Goal: Transaction & Acquisition: Purchase product/service

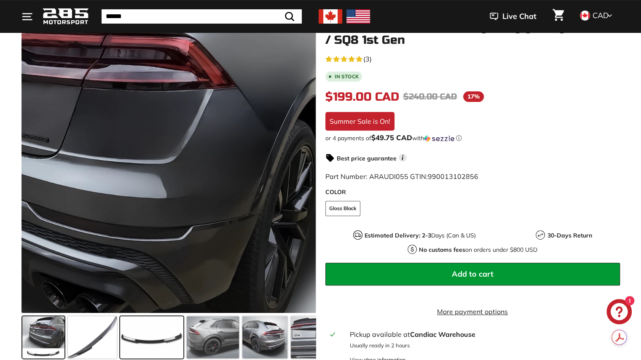
scroll to position [123, 0]
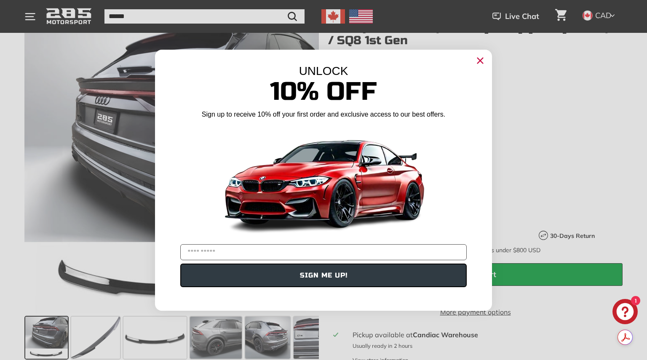
drag, startPoint x: 481, startPoint y: 62, endPoint x: 509, endPoint y: 64, distance: 28.7
click at [481, 62] on circle "Close dialog" at bounding box center [480, 60] width 13 height 13
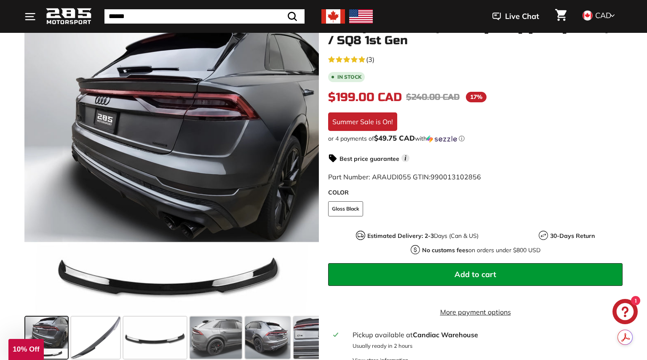
click at [509, 64] on div "Close dialog UNLOCK 10% Off Sign up to receive 10% off your first order and exc…" at bounding box center [323, 180] width 647 height 360
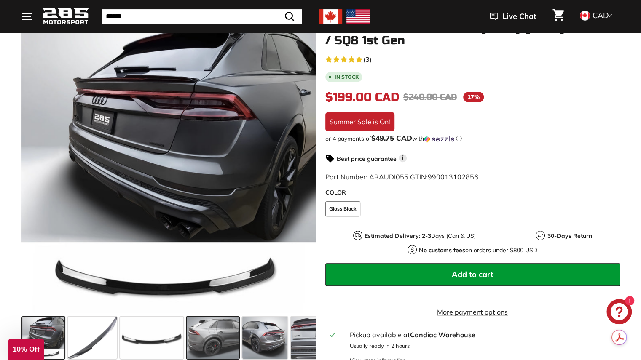
click at [198, 324] on span at bounding box center [213, 338] width 52 height 42
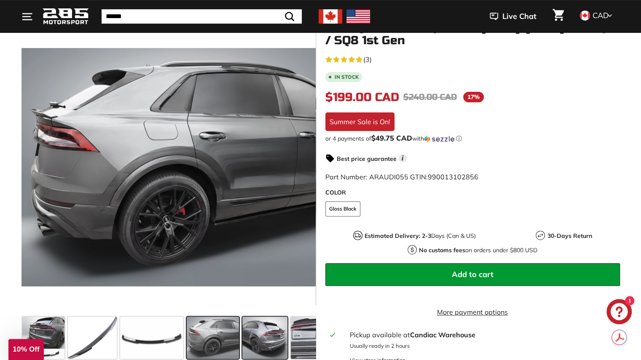
click at [258, 339] on span at bounding box center [264, 338] width 45 height 42
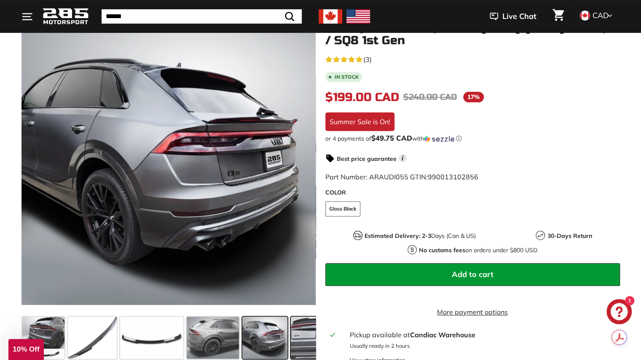
click at [299, 339] on span at bounding box center [322, 338] width 63 height 42
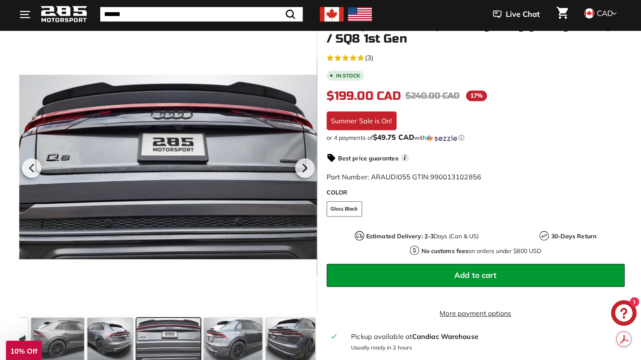
scroll to position [124, 0]
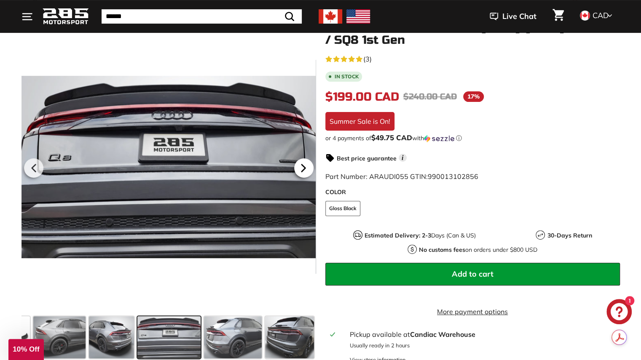
click at [300, 169] on icon at bounding box center [303, 167] width 19 height 19
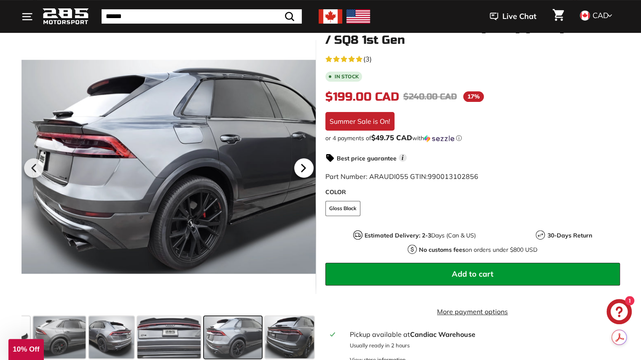
click at [300, 169] on icon at bounding box center [303, 167] width 19 height 19
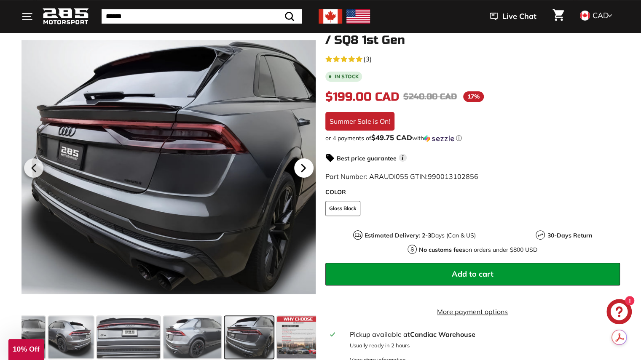
scroll to position [0, 199]
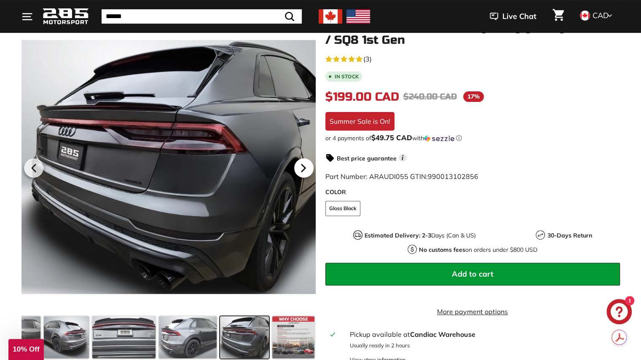
click at [300, 169] on icon at bounding box center [303, 167] width 19 height 19
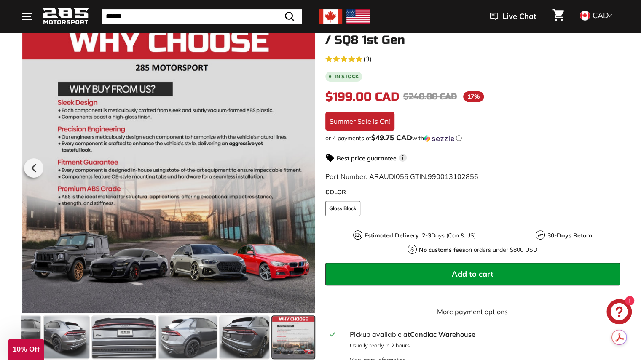
click at [300, 169] on div at bounding box center [168, 167] width 295 height 293
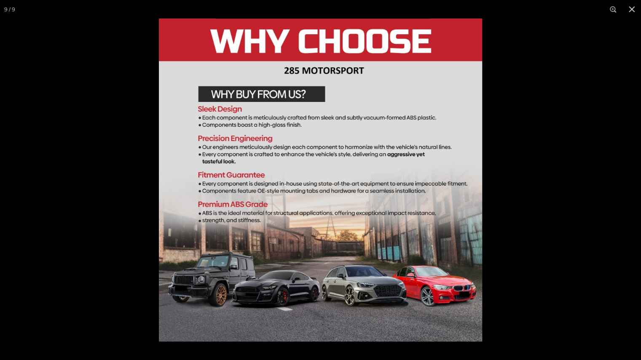
scroll to position [45, 0]
click at [631, 11] on button at bounding box center [632, 9] width 19 height 19
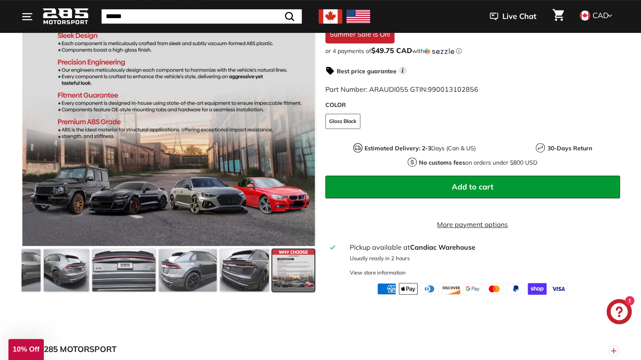
scroll to position [215, 0]
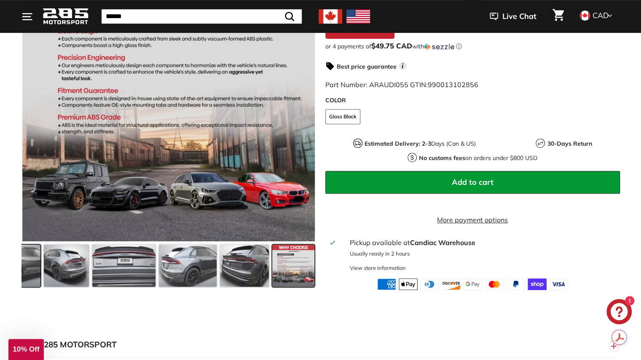
click at [28, 286] on span at bounding box center [14, 266] width 52 height 42
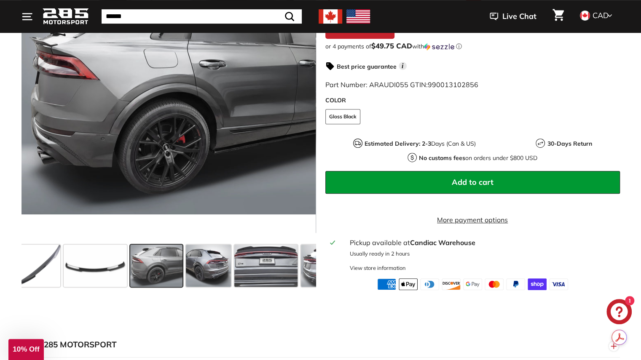
scroll to position [0, 44]
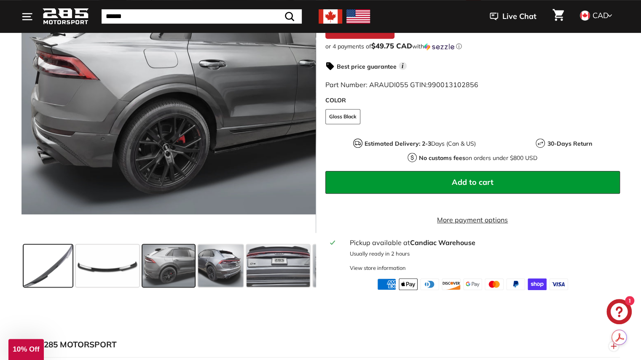
click at [40, 277] on span at bounding box center [48, 266] width 49 height 42
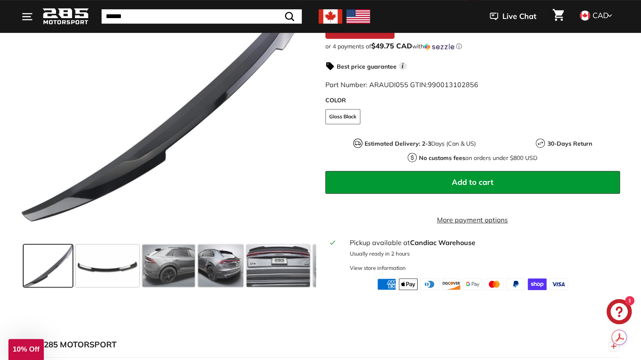
scroll to position [0, 0]
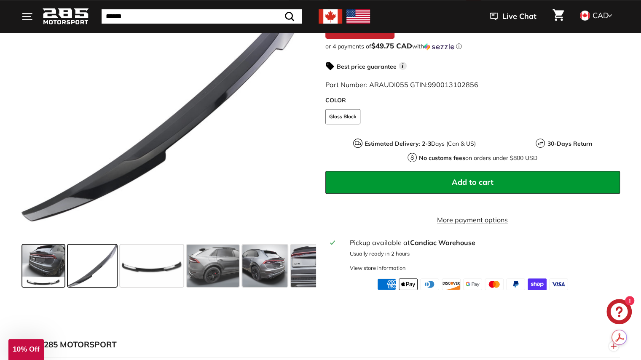
click at [35, 275] on span at bounding box center [43, 266] width 43 height 42
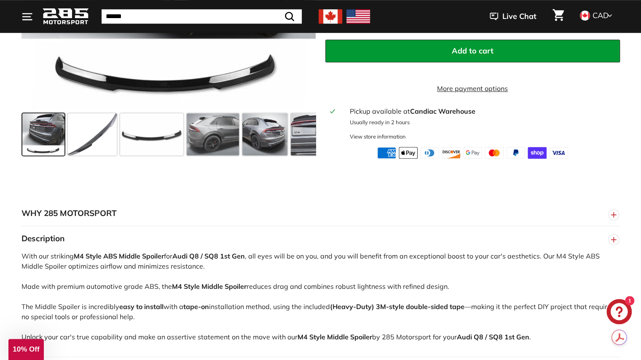
scroll to position [382, 0]
